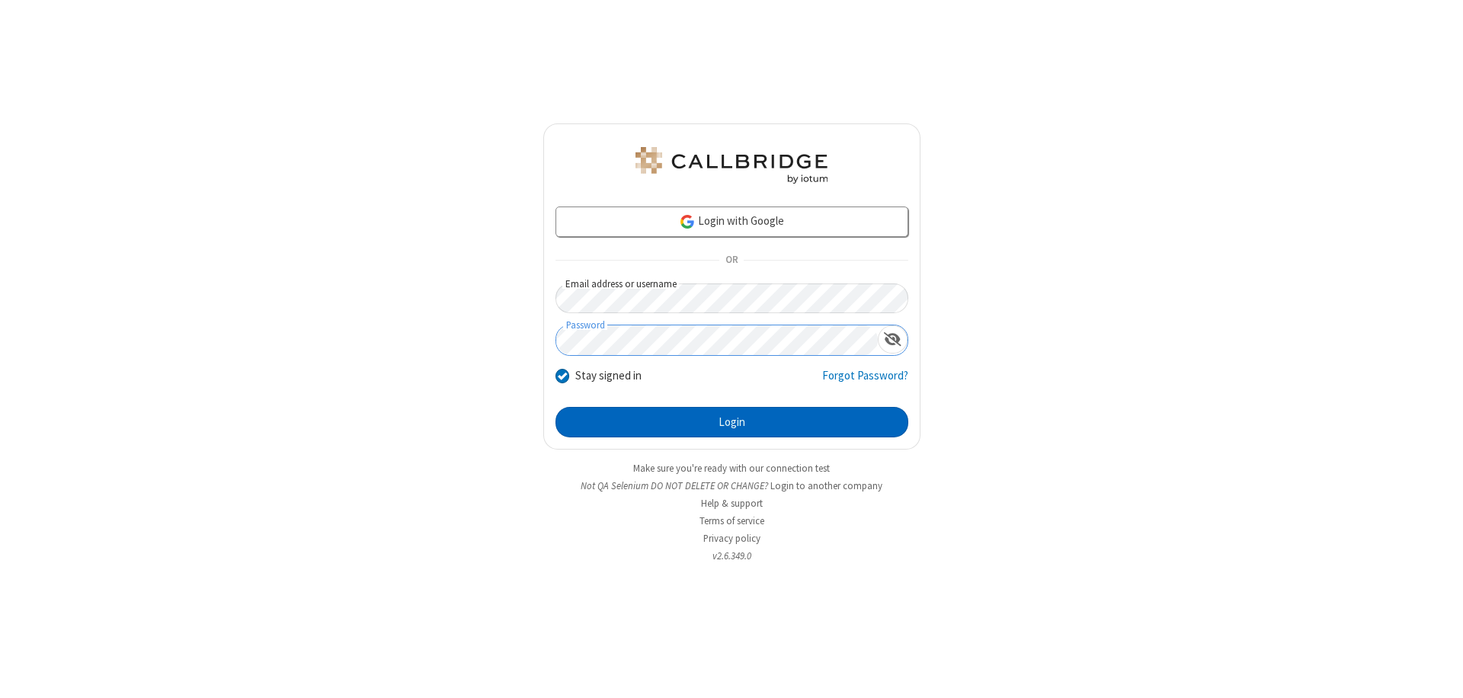
click at [732, 422] on button "Login" at bounding box center [732, 422] width 353 height 30
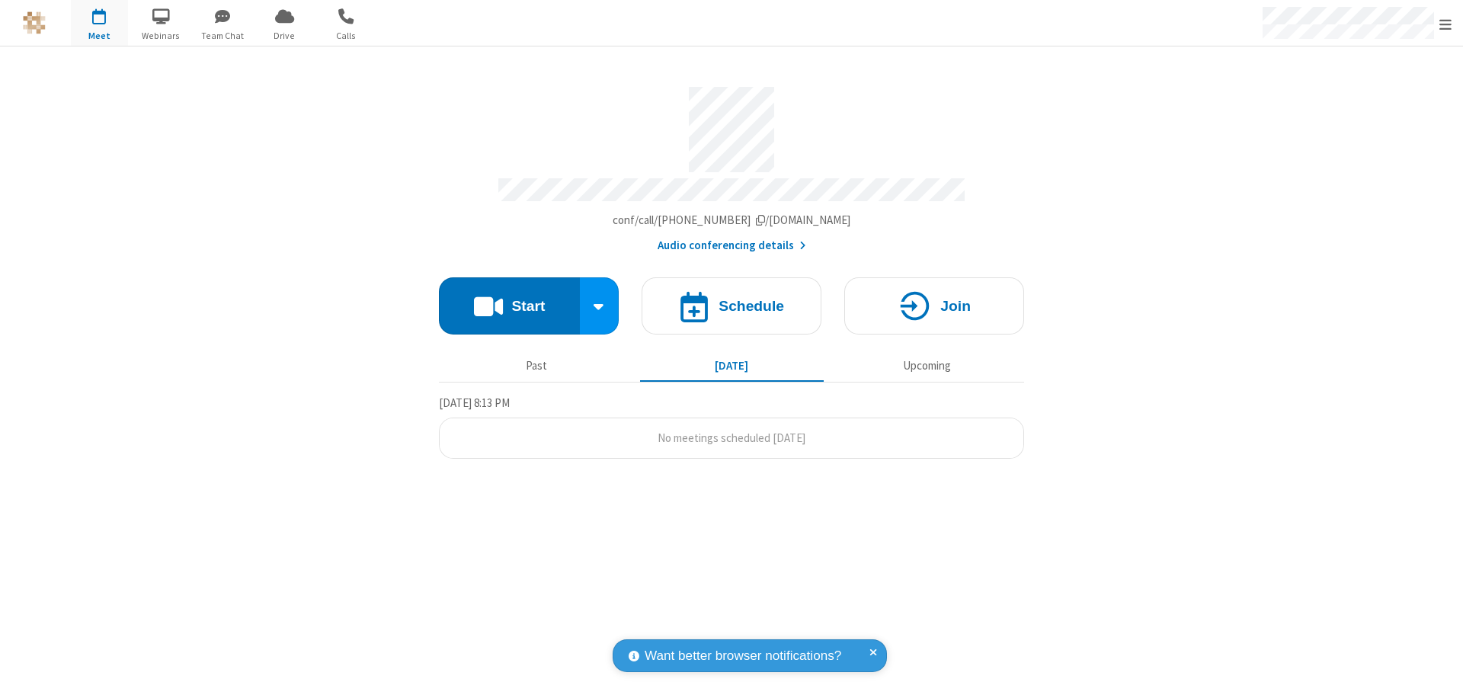
click at [509, 299] on button "Start" at bounding box center [509, 305] width 141 height 57
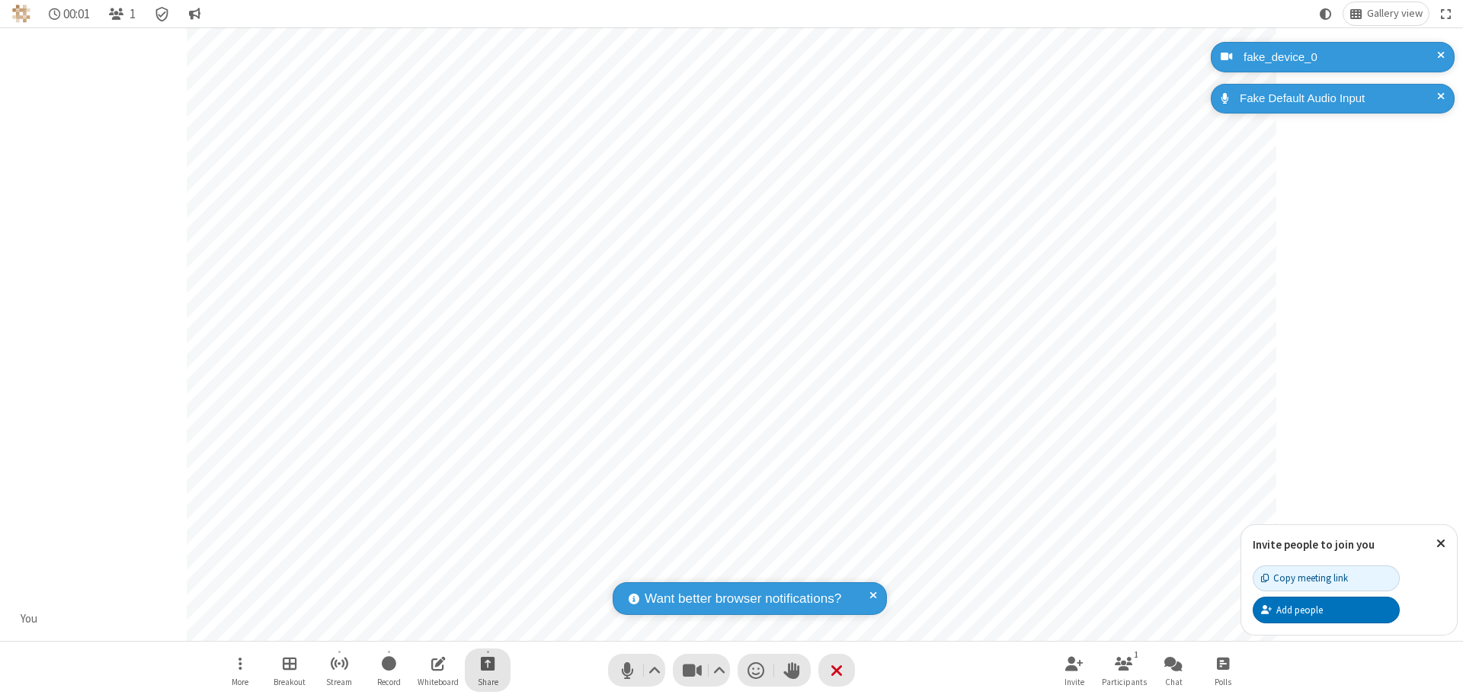
click at [488, 663] on span "Start sharing" at bounding box center [488, 663] width 14 height 19
click at [426, 627] on span "Share my screen" at bounding box center [427, 627] width 18 height 13
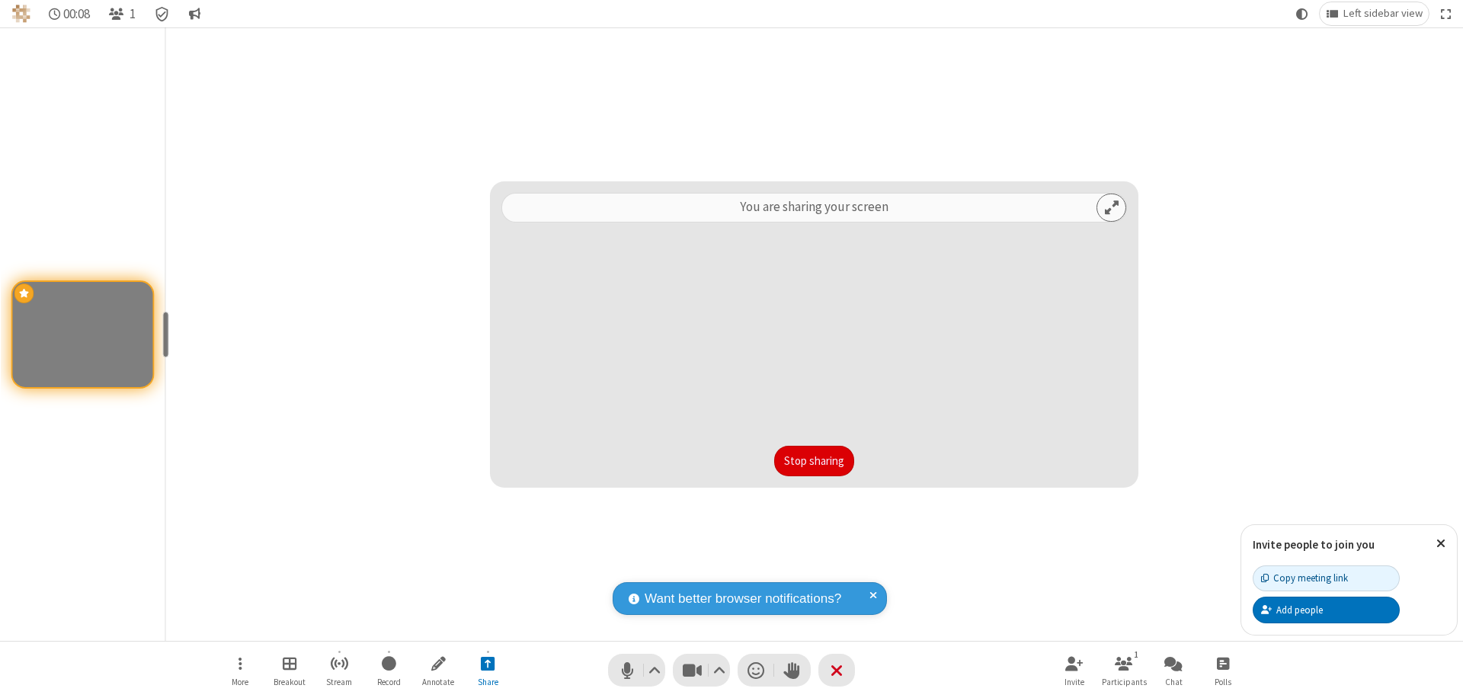
click at [814, 461] on button "Stop sharing" at bounding box center [814, 461] width 80 height 30
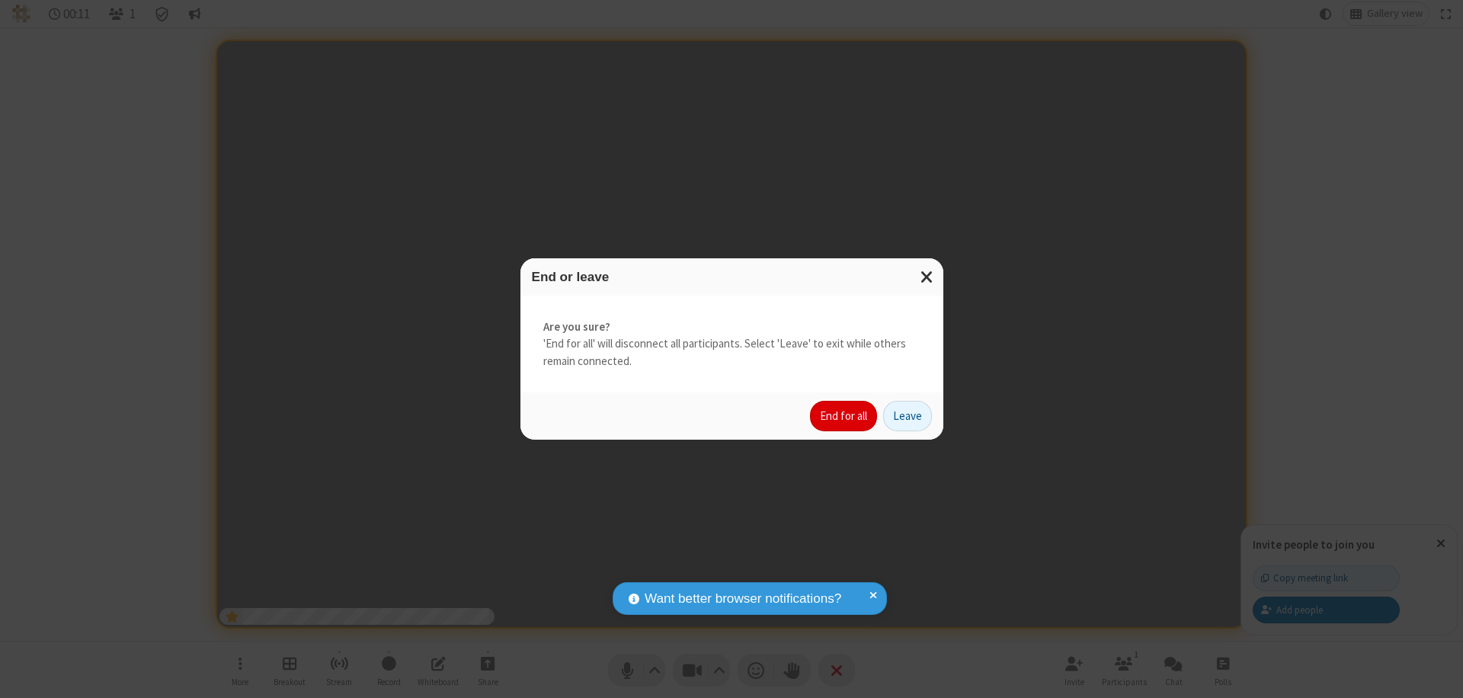
click at [844, 416] on button "End for all" at bounding box center [843, 416] width 67 height 30
